Goal: Communication & Community: Answer question/provide support

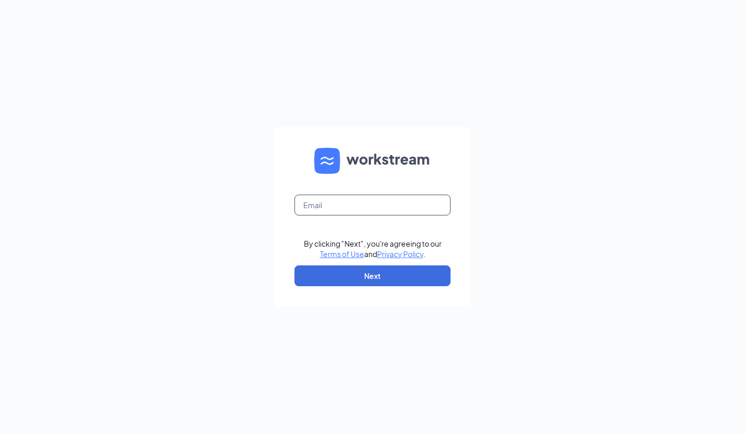
click at [337, 208] on input "text" at bounding box center [373, 205] width 156 height 21
type input "[EMAIL_ADDRESS][DOMAIN_NAME]"
click at [356, 277] on button "Next" at bounding box center [373, 275] width 156 height 21
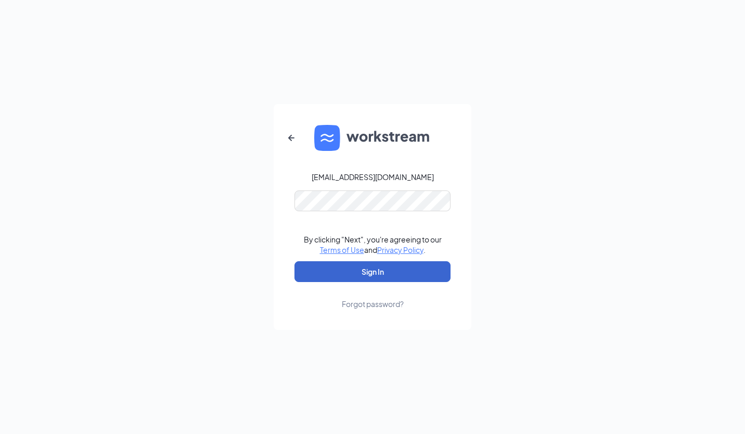
click at [357, 275] on button "Sign In" at bounding box center [373, 271] width 156 height 21
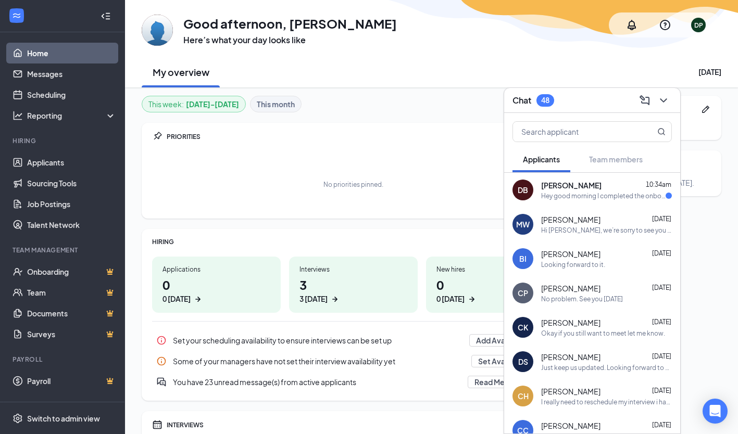
click at [592, 187] on div "Dawn Brown 10:34am" at bounding box center [606, 185] width 131 height 10
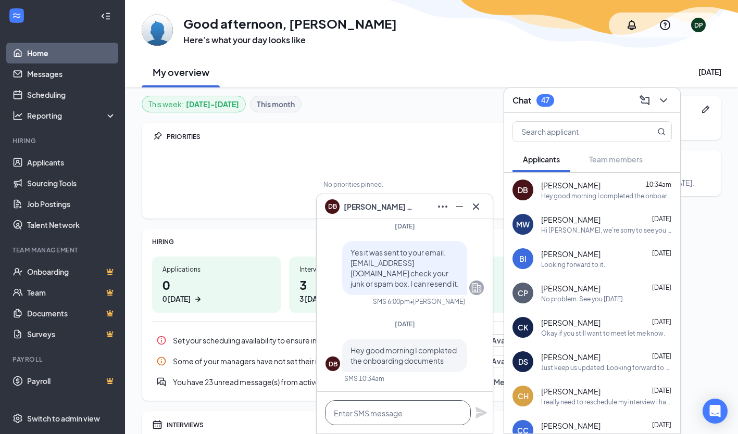
click at [353, 413] on textarea at bounding box center [398, 412] width 146 height 25
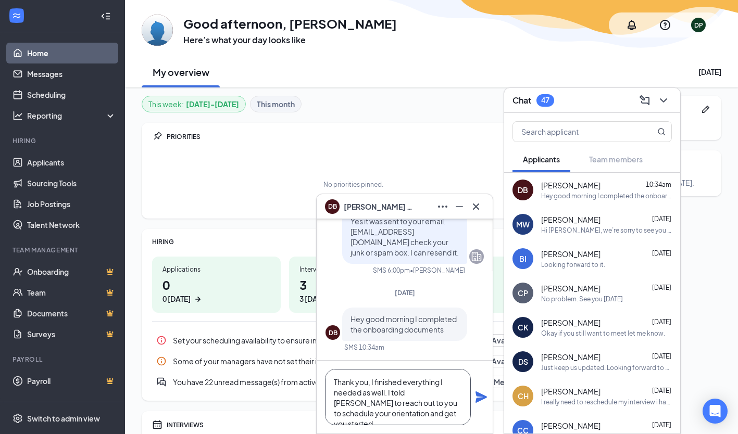
type textarea "Thank you, I finished everything I needed as well. I told Brittany to reach out…"
click at [482, 402] on icon "Plane" at bounding box center [481, 397] width 12 height 12
